Goal: Information Seeking & Learning: Learn about a topic

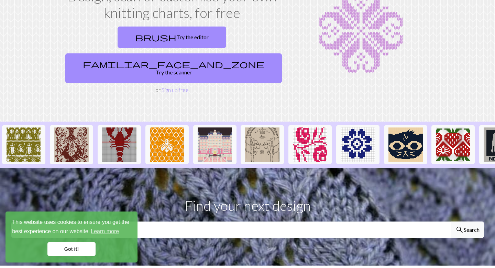
scroll to position [99, 0]
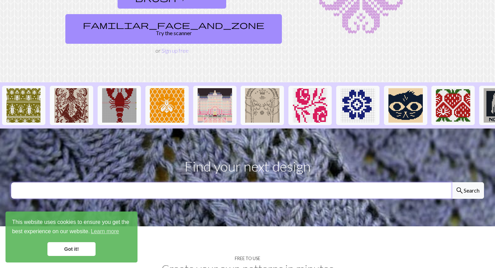
click at [235, 182] on input "text" at bounding box center [231, 190] width 441 height 17
type input "f"
type input "[DATE]"
click at [451, 182] on button "search Search" at bounding box center [467, 190] width 33 height 17
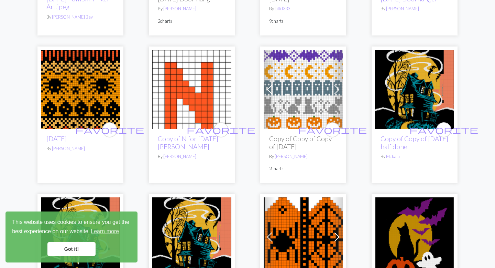
scroll to position [1372, 0]
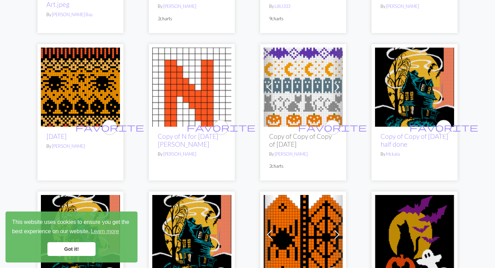
click at [301, 140] on h2 "Copy of Copy of Copy of [DATE]" at bounding box center [303, 140] width 68 height 16
click at [305, 111] on img at bounding box center [303, 86] width 79 height 79
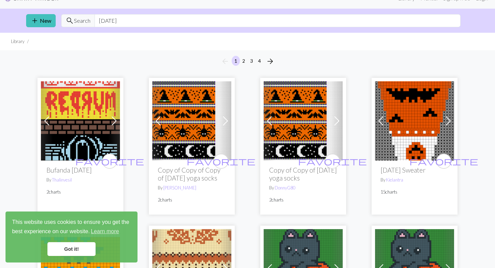
scroll to position [11, 0]
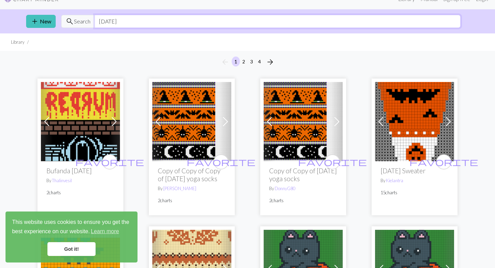
drag, startPoint x: 135, startPoint y: 23, endPoint x: 84, endPoint y: 18, distance: 50.8
click at [84, 18] on div "search Search [DATE]" at bounding box center [261, 21] width 400 height 13
type input "cats"
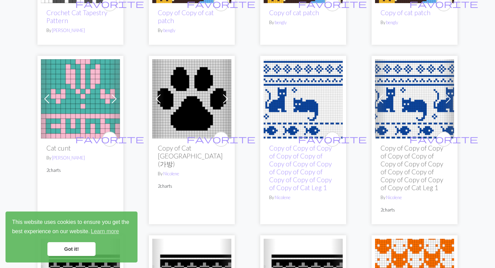
scroll to position [773, 0]
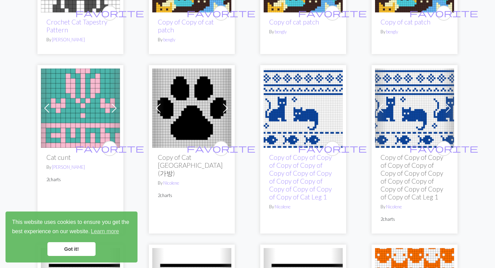
click at [291, 111] on img at bounding box center [303, 107] width 79 height 79
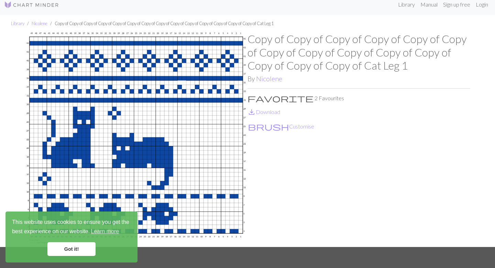
scroll to position [1, 0]
